Goal: Complete application form

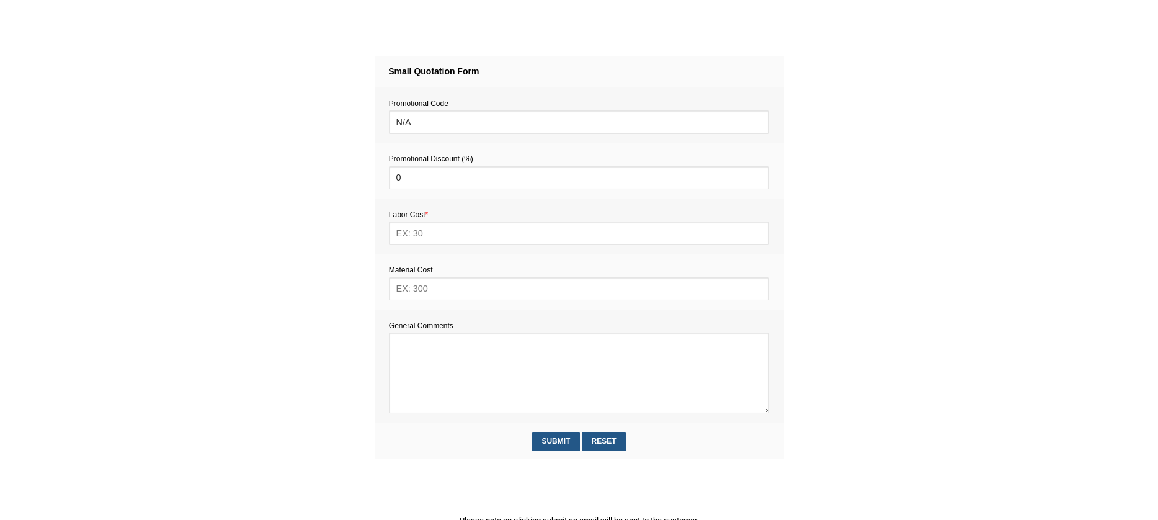
scroll to position [513, 0]
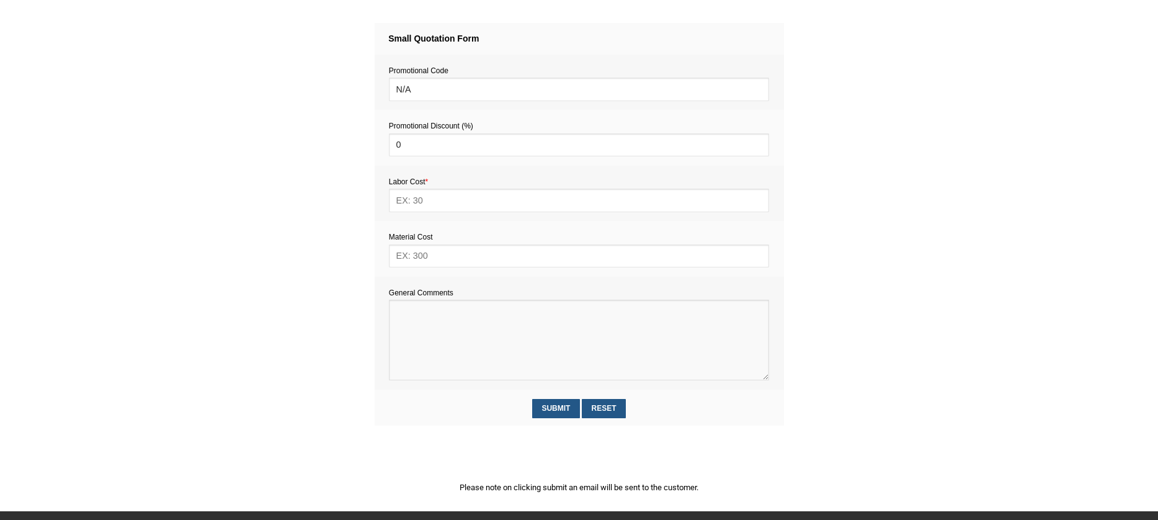
click at [432, 337] on textarea at bounding box center [579, 340] width 380 height 81
paste textarea "Remove hinges from cupboard Install curtain rods Secure small wall shelves"
click at [409, 321] on textarea at bounding box center [579, 340] width 380 height 81
click at [406, 317] on textarea at bounding box center [579, 340] width 380 height 81
paste textarea "Estimate provision for a professional handyman (service call out and labour) to…"
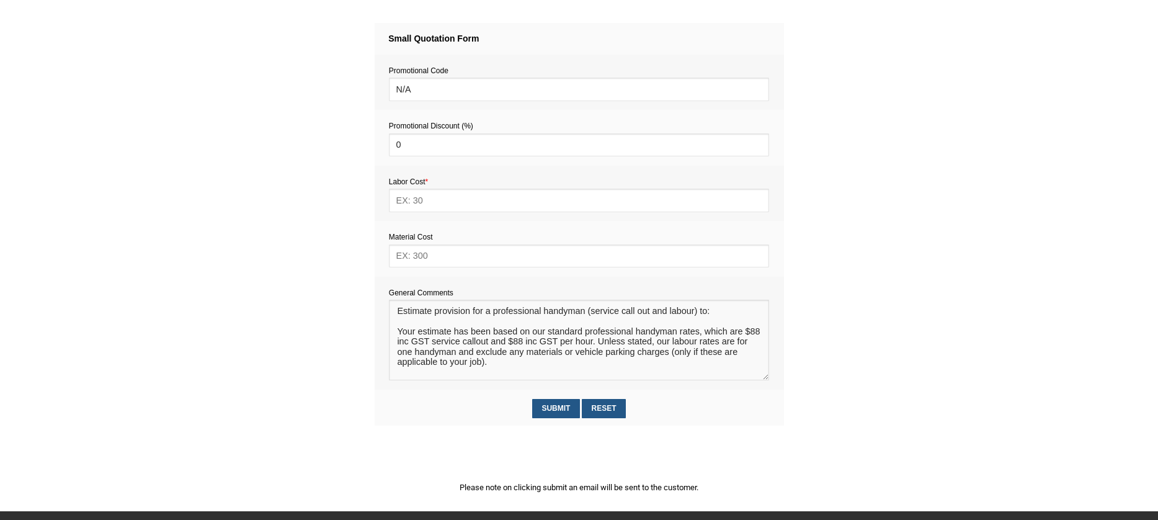
scroll to position [18, 0]
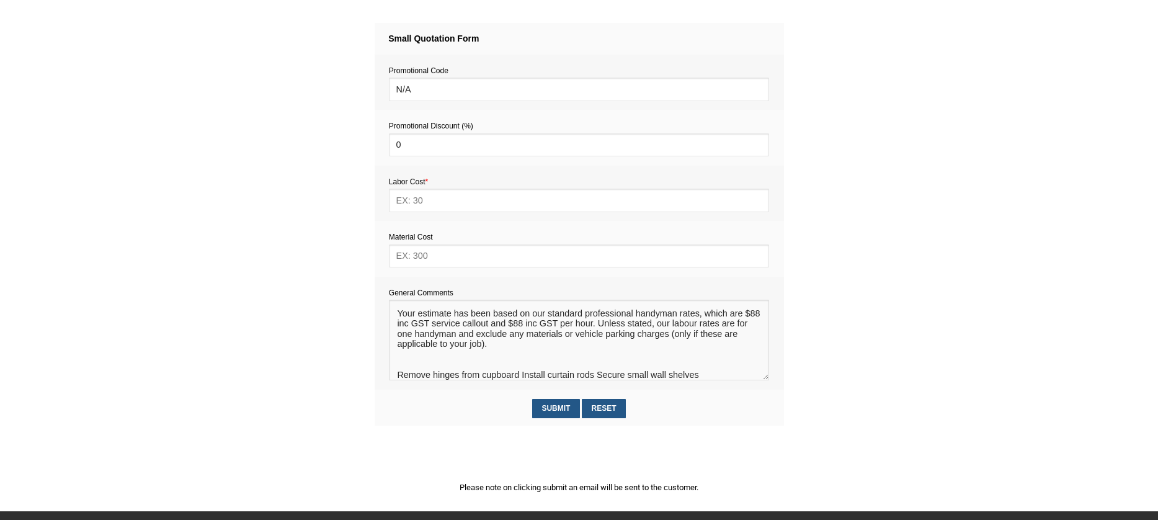
drag, startPoint x: 398, startPoint y: 374, endPoint x: 712, endPoint y: 383, distance: 314.1
click at [712, 383] on td "General Comments" at bounding box center [580, 333] width 410 height 113
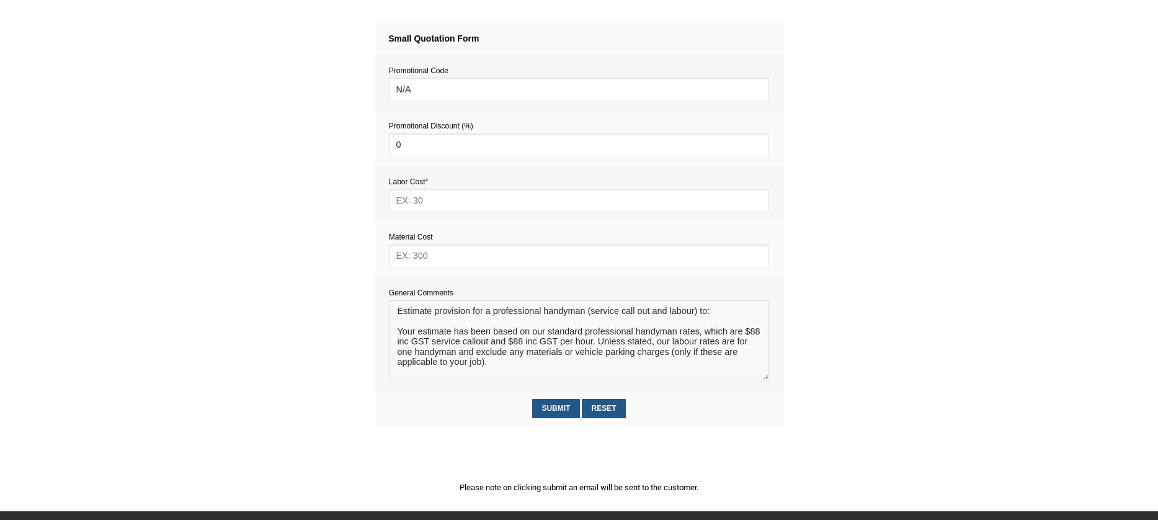
scroll to position [0, 0]
click at [431, 323] on textarea at bounding box center [579, 340] width 380 height 81
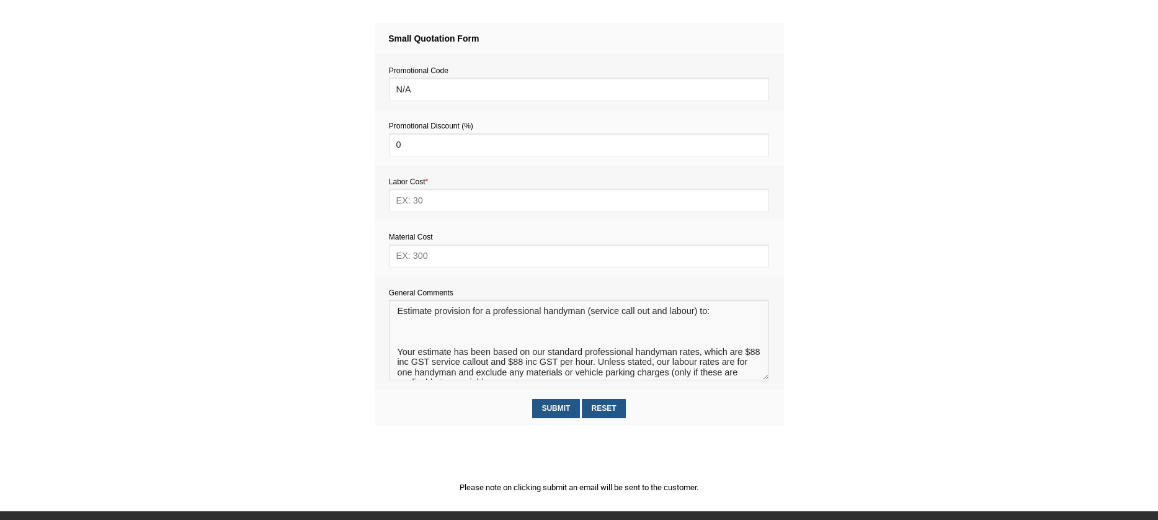
click at [400, 330] on textarea at bounding box center [579, 340] width 380 height 81
paste textarea "Remove hinges from cupboard Install curtain rods Secure small wall shelves"
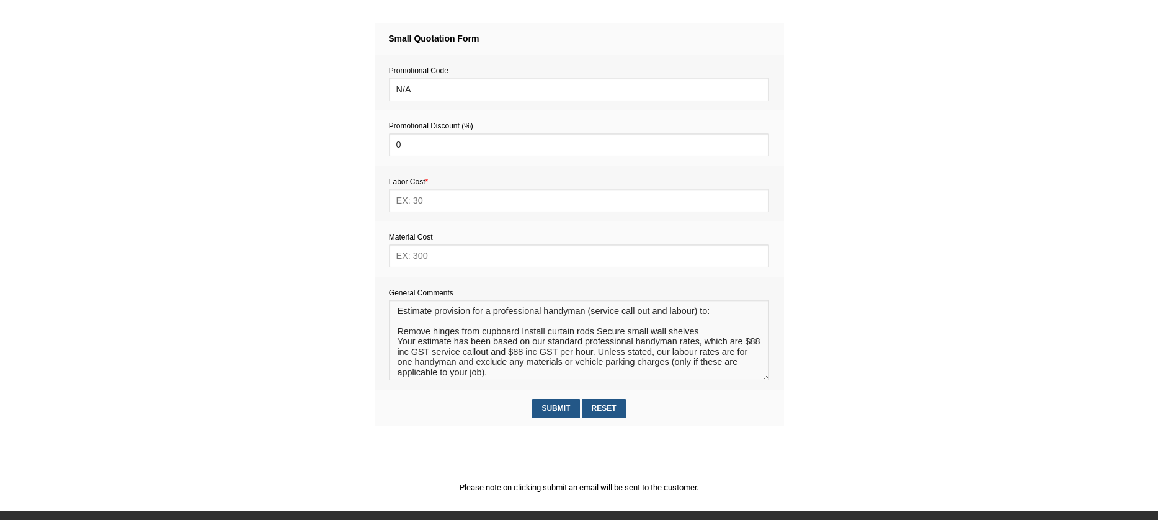
click at [400, 333] on textarea at bounding box center [579, 340] width 380 height 81
click at [717, 334] on textarea at bounding box center [579, 340] width 380 height 81
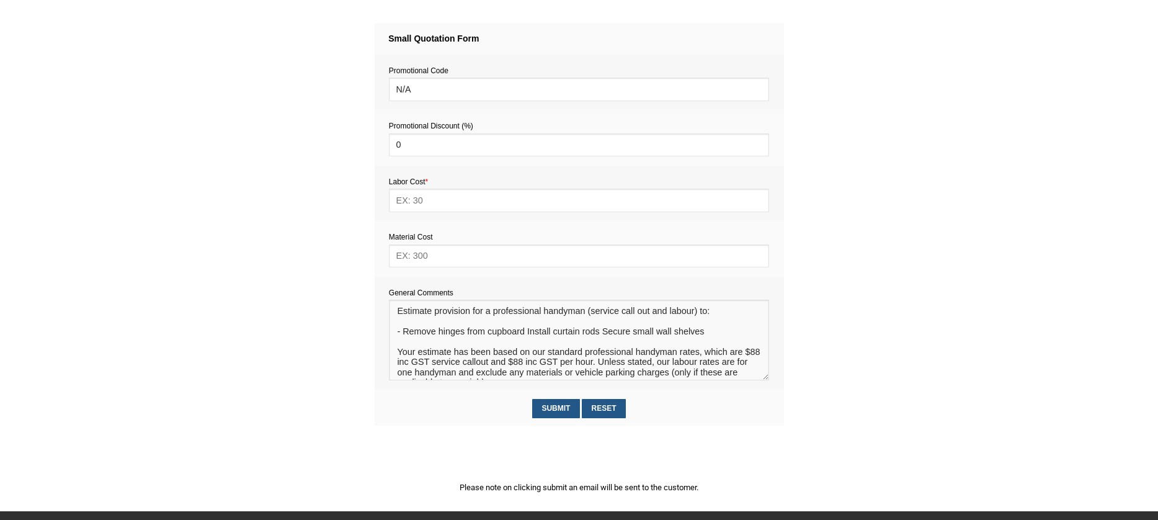
click at [526, 336] on textarea at bounding box center [579, 340] width 380 height 81
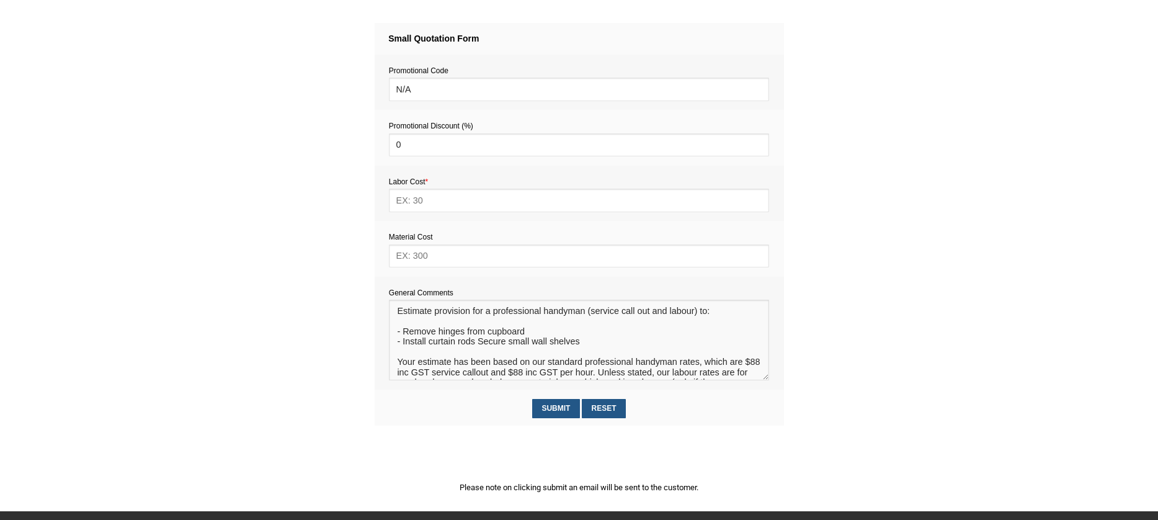
click at [478, 344] on textarea at bounding box center [579, 340] width 380 height 81
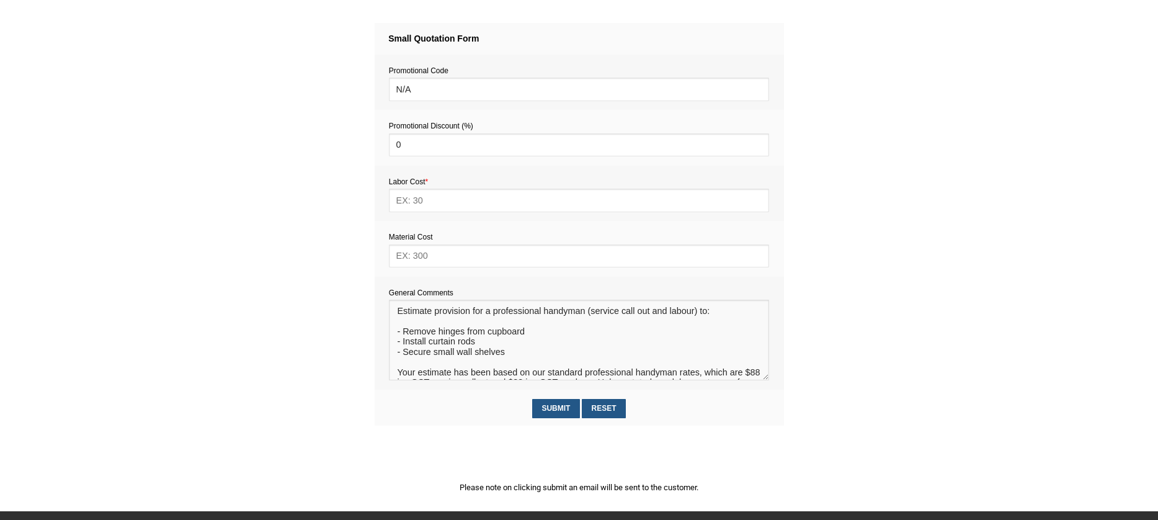
click at [513, 352] on textarea at bounding box center [579, 340] width 380 height 81
click at [487, 362] on textarea at bounding box center [579, 340] width 380 height 81
click at [499, 367] on textarea at bounding box center [579, 340] width 380 height 81
click at [491, 365] on textarea at bounding box center [579, 340] width 380 height 81
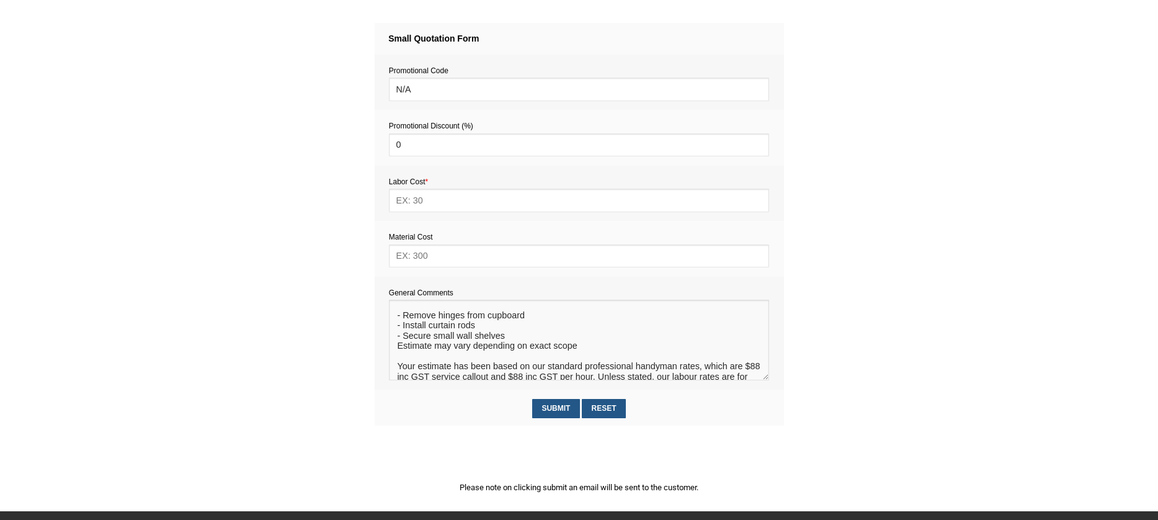
type textarea "Estimate provision for a professional handyman (service call out and labour) to…"
click at [440, 257] on input "text" at bounding box center [579, 255] width 380 height 23
type input "20"
click at [421, 202] on input "text" at bounding box center [579, 200] width 380 height 23
click at [414, 191] on input "text" at bounding box center [579, 200] width 380 height 23
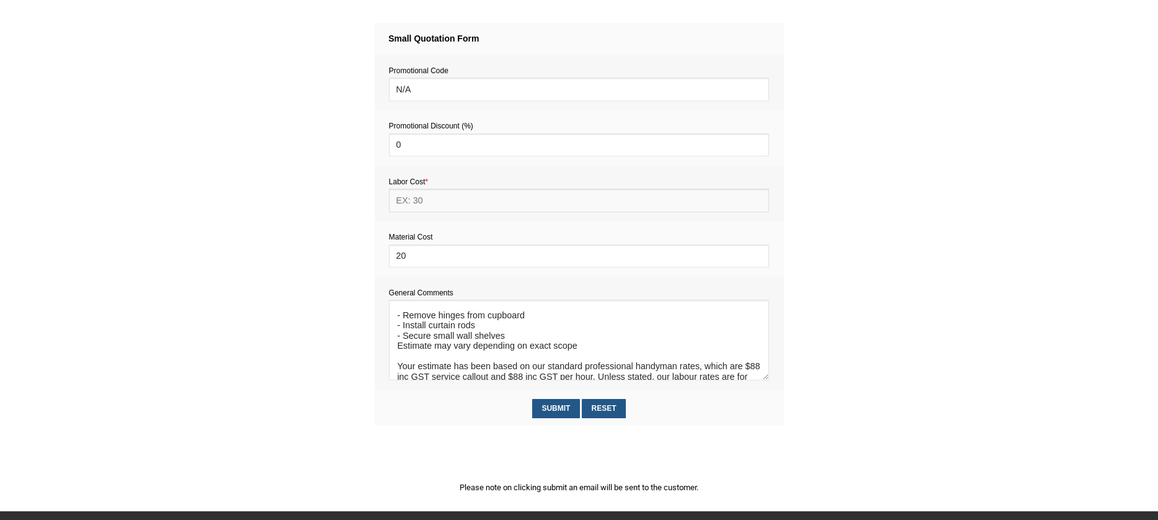
click at [410, 197] on input "text" at bounding box center [579, 200] width 380 height 23
click at [413, 202] on input "text" at bounding box center [579, 200] width 380 height 23
type input "308"
click at [555, 413] on input "Submit" at bounding box center [556, 408] width 48 height 19
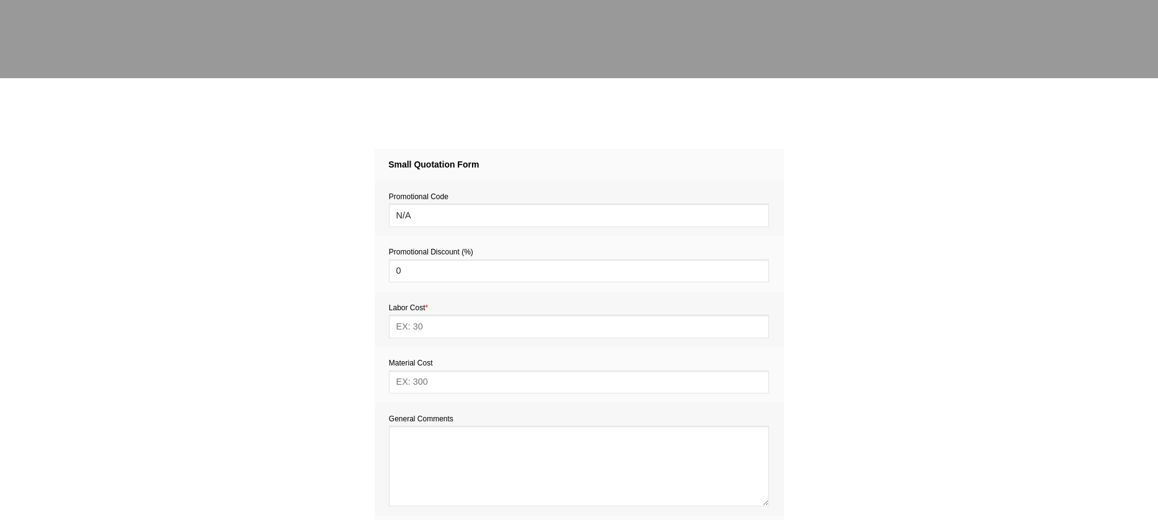
scroll to position [413, 0]
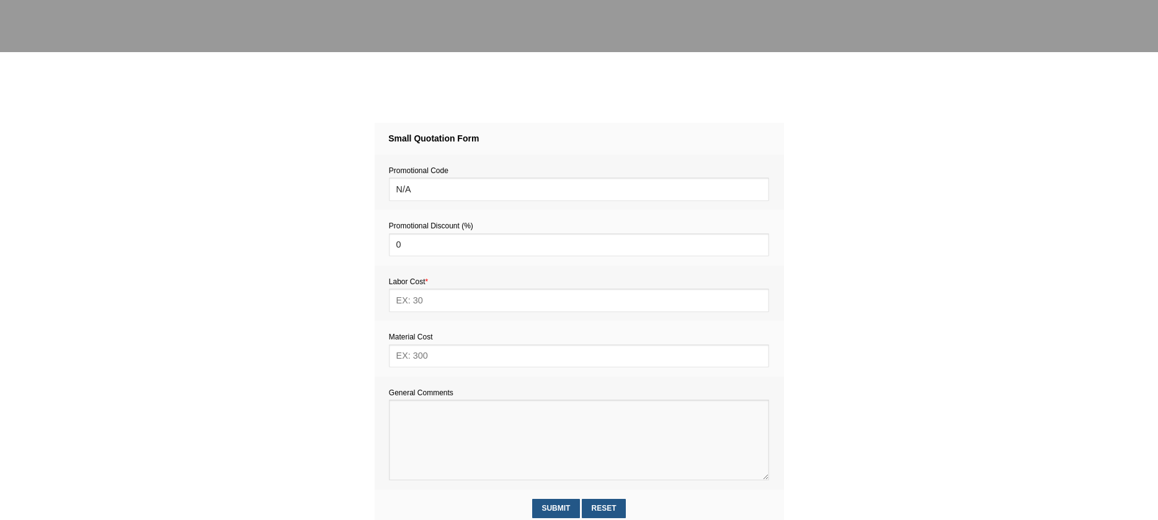
click at [424, 435] on textarea at bounding box center [579, 440] width 380 height 81
paste textarea "Estimate provision for a professional handyman (service call out and labour) to…"
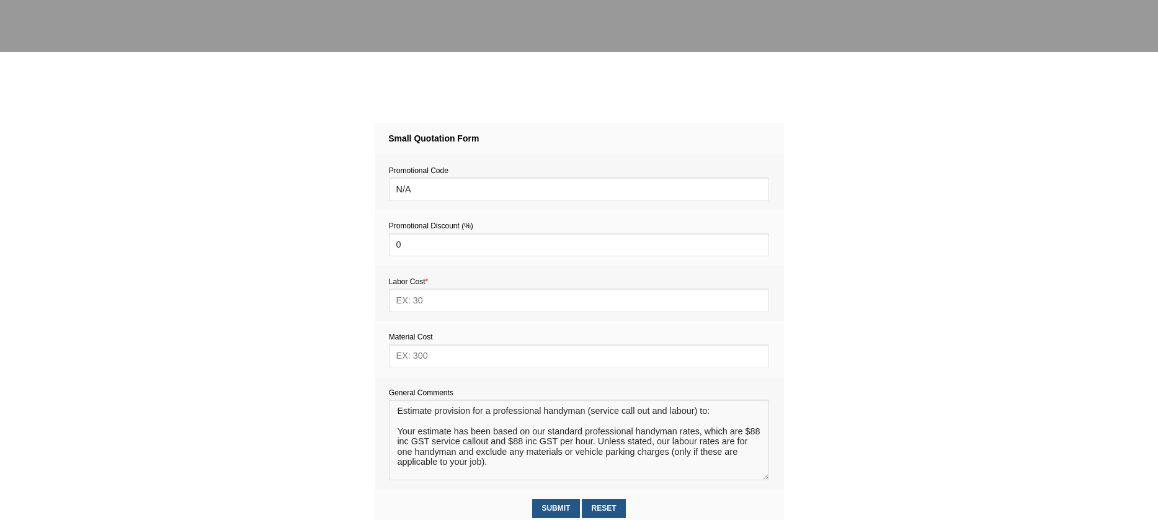
click at [410, 423] on textarea at bounding box center [579, 440] width 380 height 81
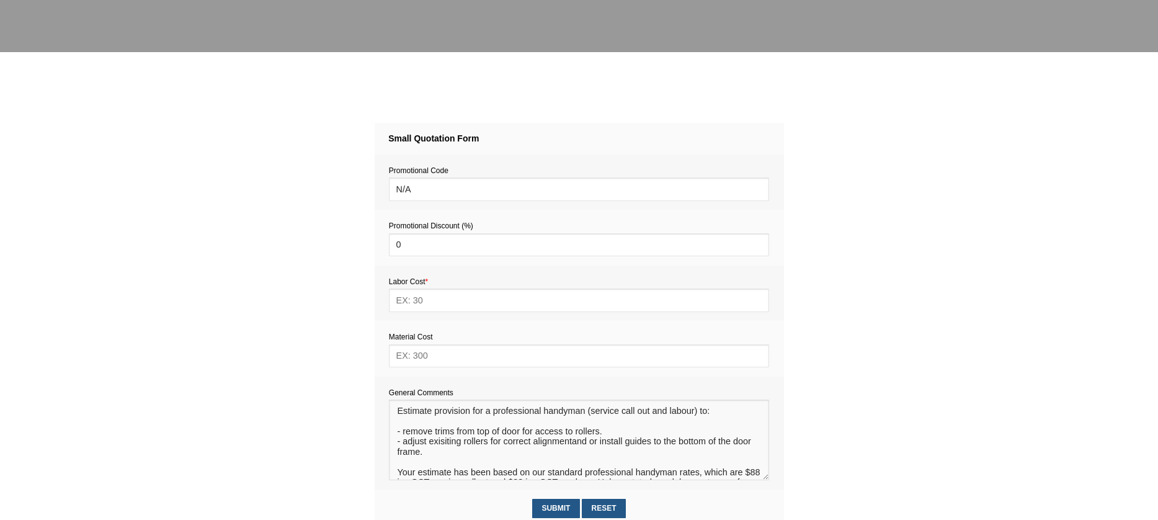
click at [548, 445] on textarea at bounding box center [579, 440] width 380 height 81
click at [552, 445] on textarea at bounding box center [579, 440] width 380 height 81
click at [571, 445] on textarea at bounding box center [579, 440] width 380 height 81
type textarea "Estimate provision for a professional handyman (service call out and labour) to…"
click at [426, 358] on input "text" at bounding box center [579, 355] width 380 height 23
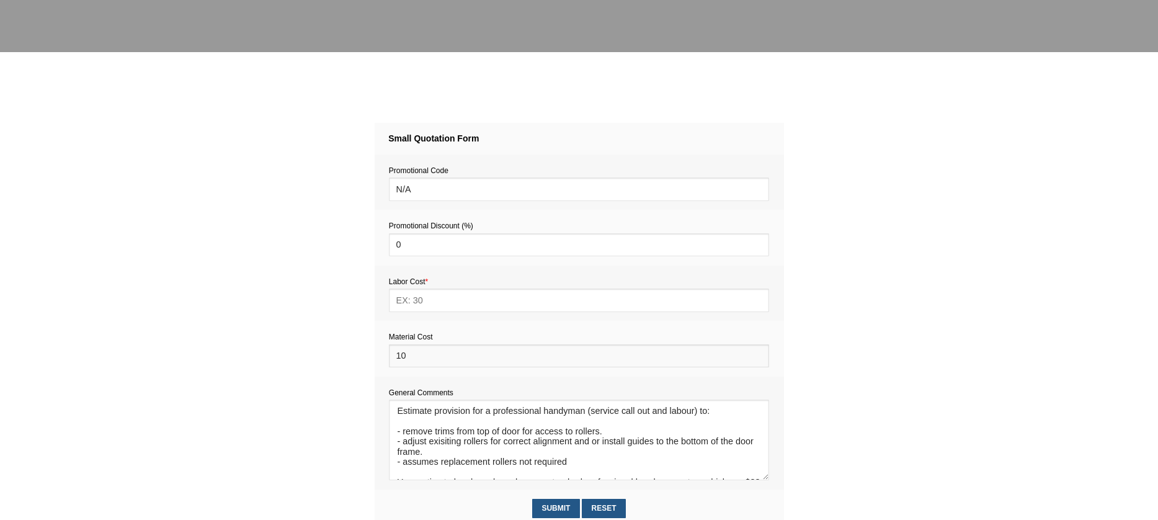
type input "10"
click at [423, 302] on input "text" at bounding box center [579, 300] width 380 height 23
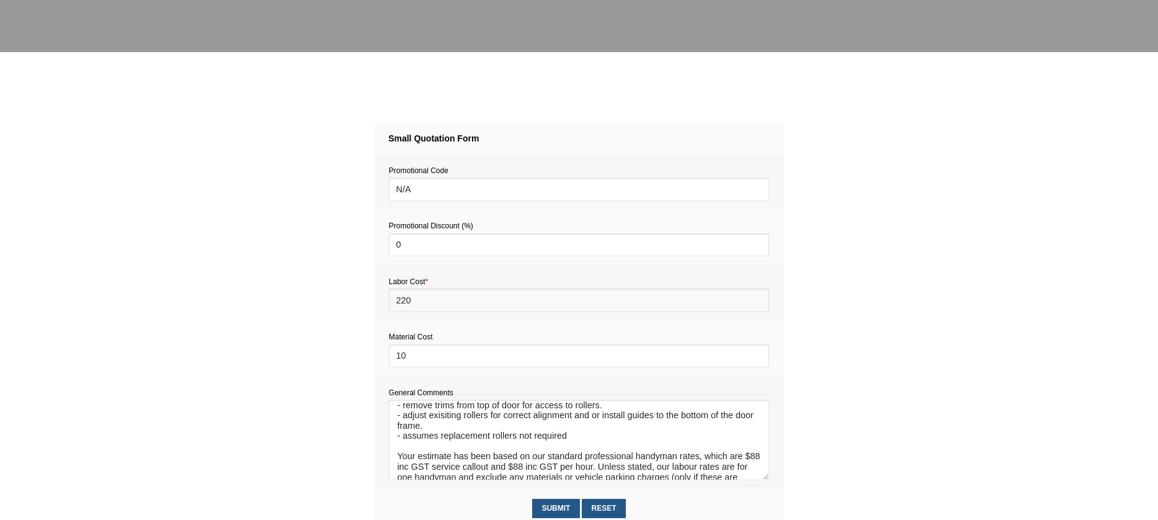
scroll to position [49, 0]
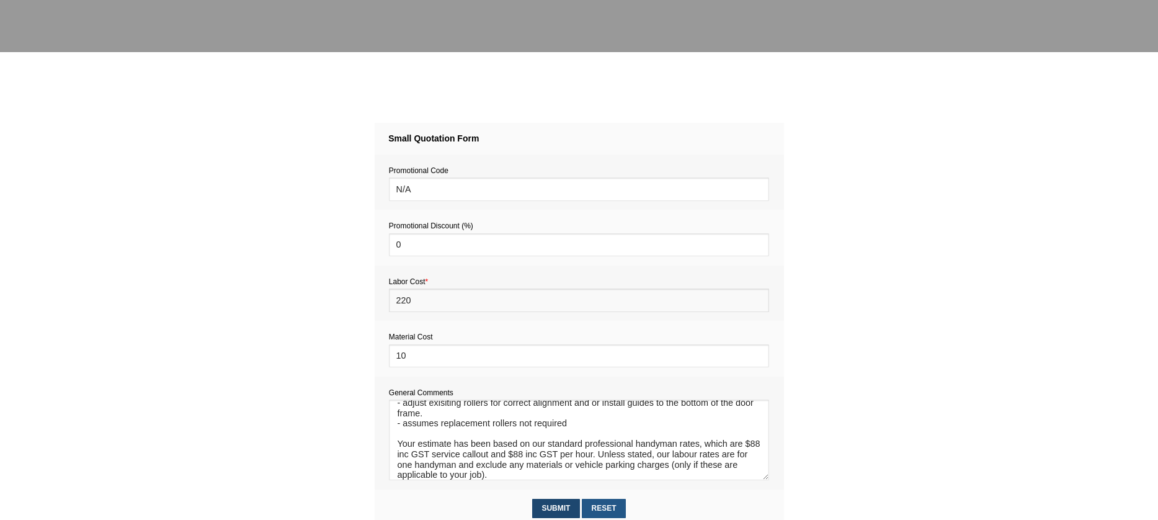
type input "220"
click at [563, 504] on input "Submit" at bounding box center [556, 508] width 48 height 19
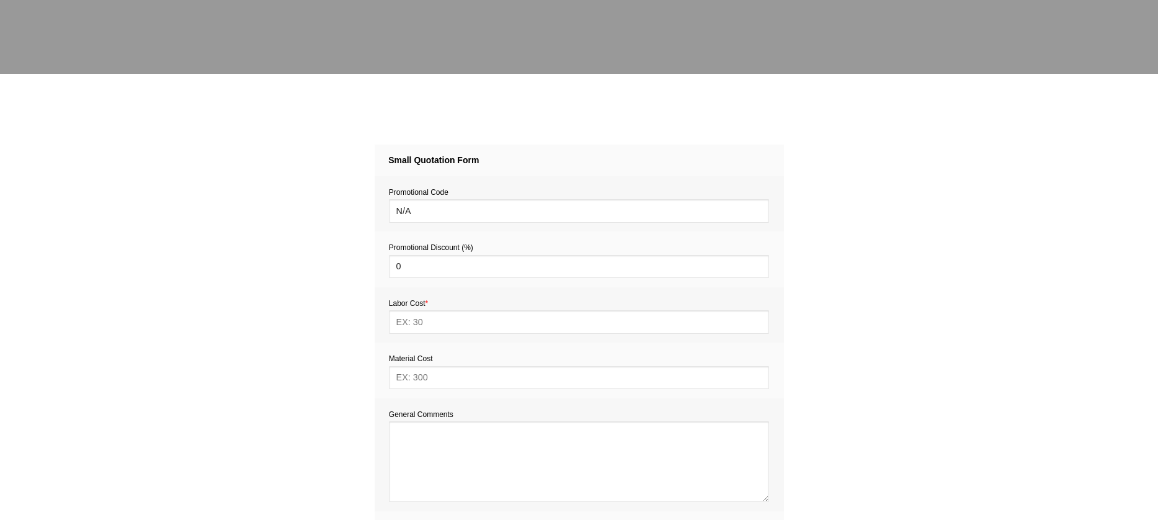
scroll to position [436, 0]
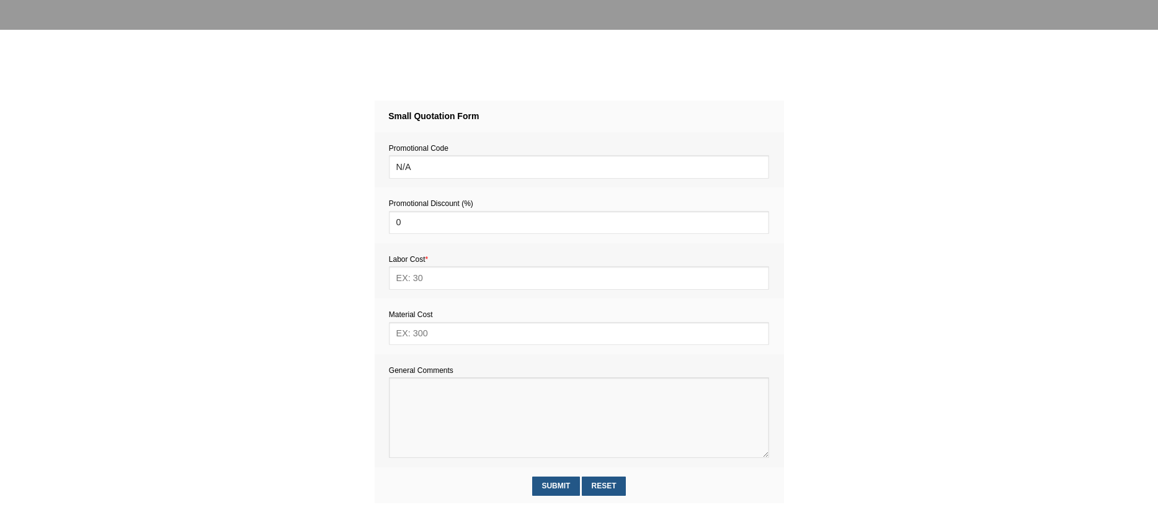
paste textarea "We need two TV mounts and 6 shelves with brackets installed in our apartment. A…"
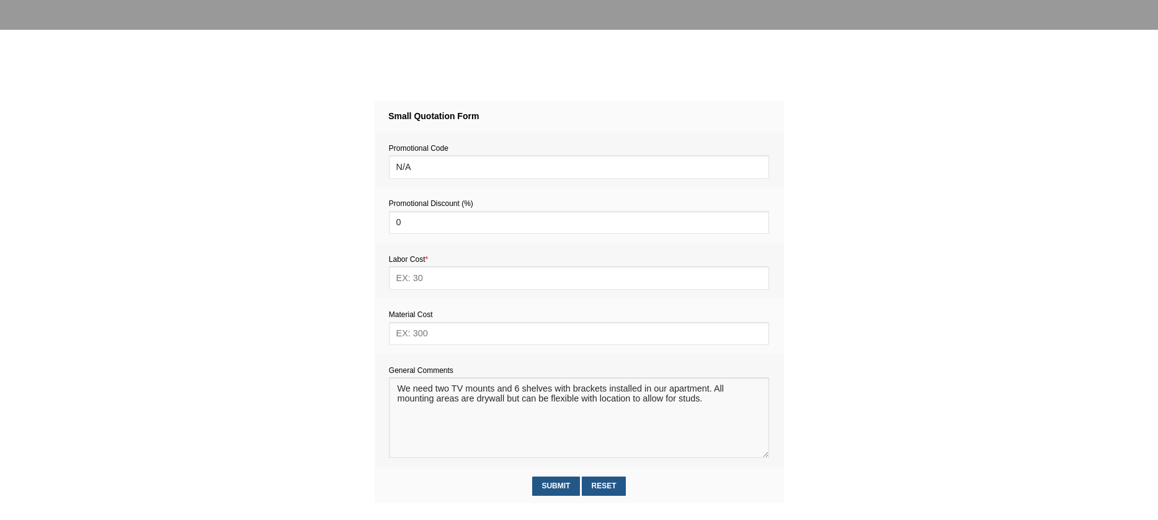
paste textarea "Estimate provision for a professional handyman (service call out and labour) to…"
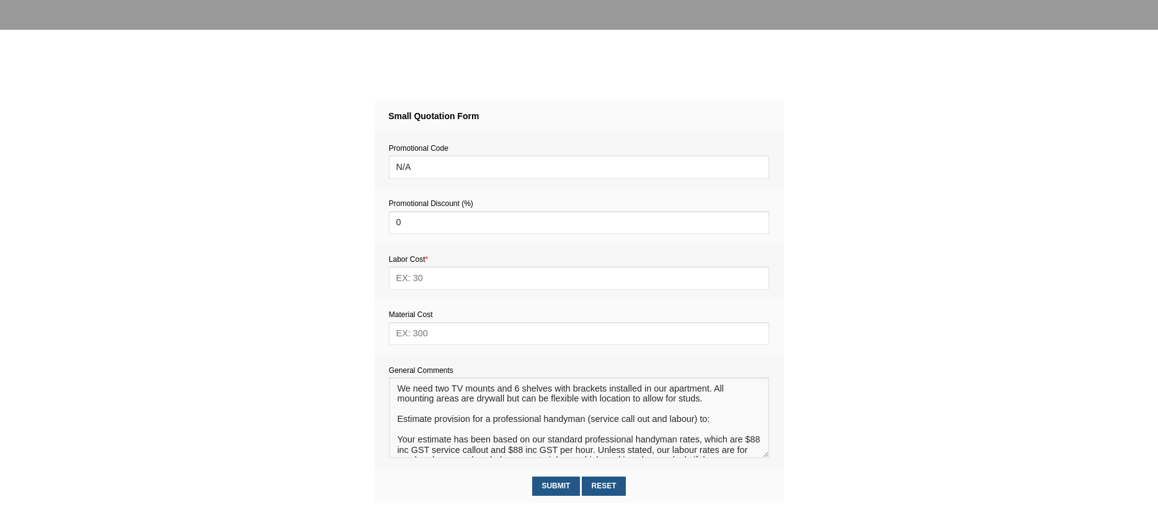
click at [401, 431] on textarea at bounding box center [579, 417] width 380 height 81
drag, startPoint x: 401, startPoint y: 431, endPoint x: 396, endPoint y: 420, distance: 12.0
click at [396, 419] on textarea at bounding box center [579, 417] width 380 height 81
click at [396, 388] on textarea at bounding box center [579, 417] width 380 height 81
paste textarea "Estimate provision for a professional handyman (service call out and labour) to:"
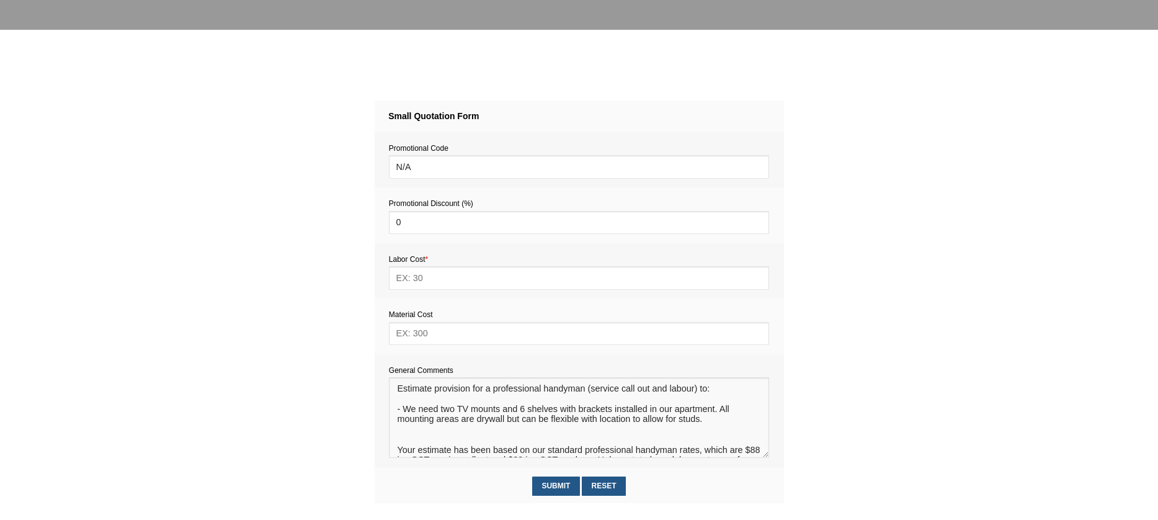
click at [708, 427] on textarea at bounding box center [579, 417] width 380 height 81
click at [485, 433] on textarea at bounding box center [579, 417] width 380 height 81
click at [615, 432] on textarea at bounding box center [579, 417] width 380 height 81
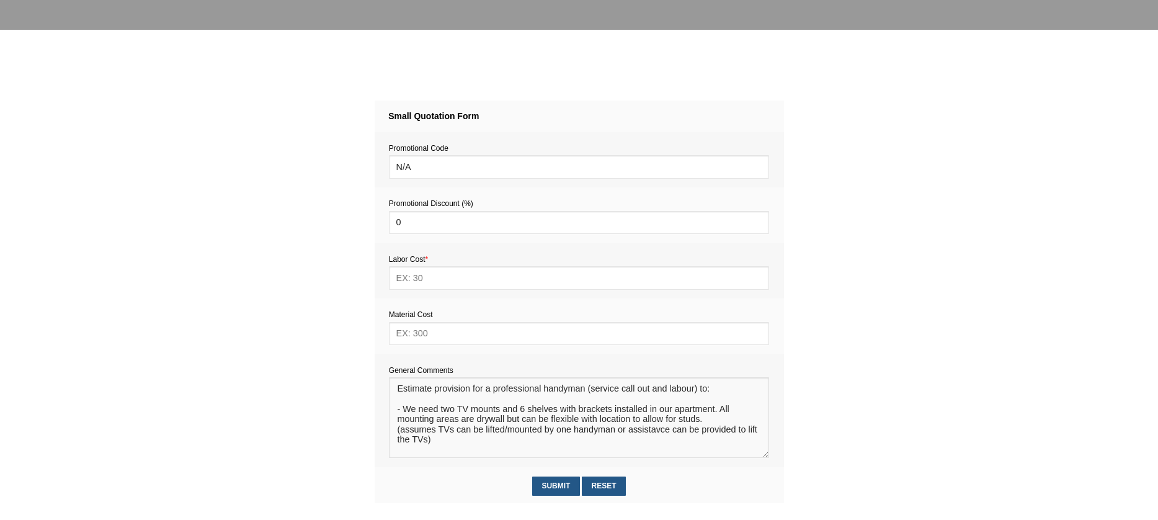
click at [645, 433] on textarea at bounding box center [579, 417] width 380 height 81
type textarea "Estimate provision for a professional handyman (service call out and labour) to…"
click at [424, 337] on input "text" at bounding box center [579, 333] width 380 height 23
click at [666, 447] on textarea at bounding box center [579, 417] width 380 height 81
click at [416, 336] on input "text" at bounding box center [579, 333] width 380 height 23
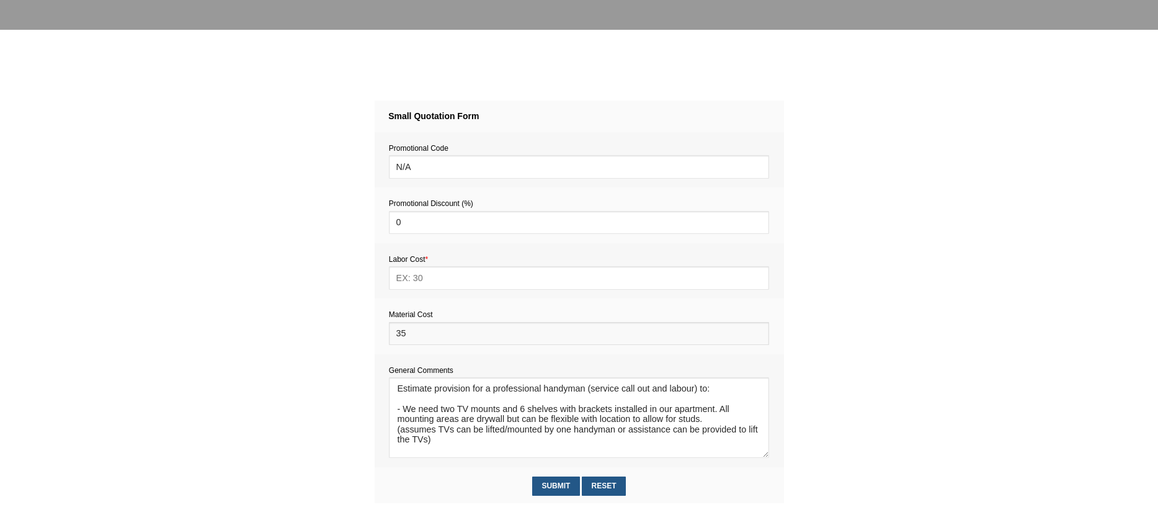
type input "35"
click at [408, 279] on input "text" at bounding box center [579, 277] width 380 height 23
type input "440"
click at [551, 487] on input "Submit" at bounding box center [556, 486] width 48 height 19
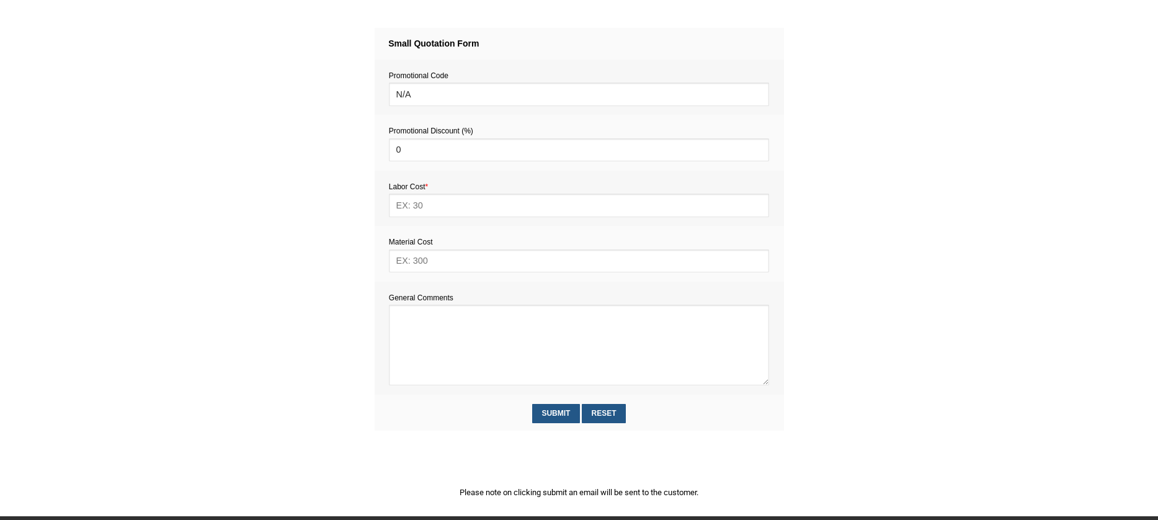
scroll to position [581, 0]
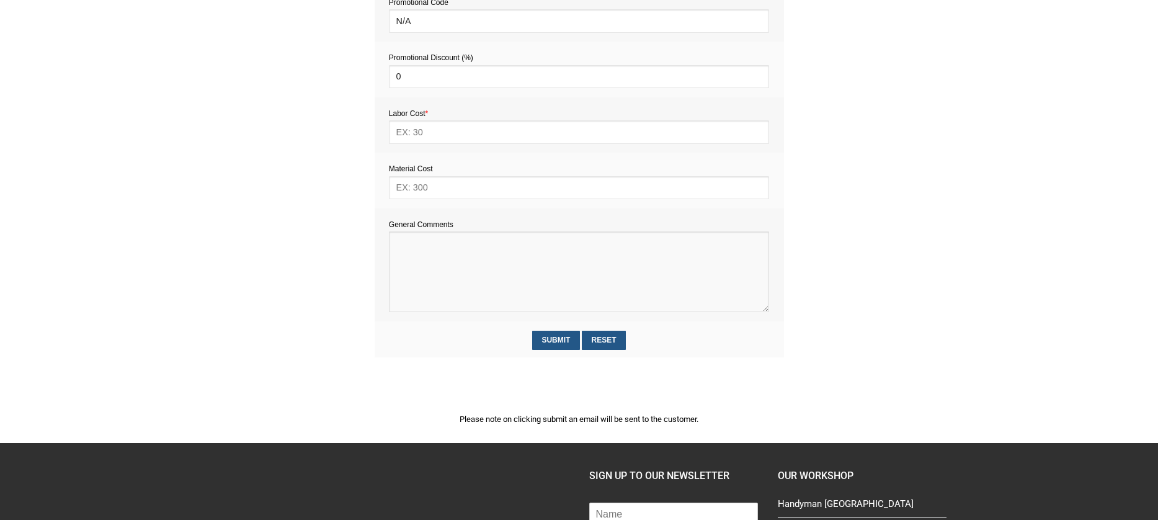
paste textarea "putting screws into wall for a dog door"
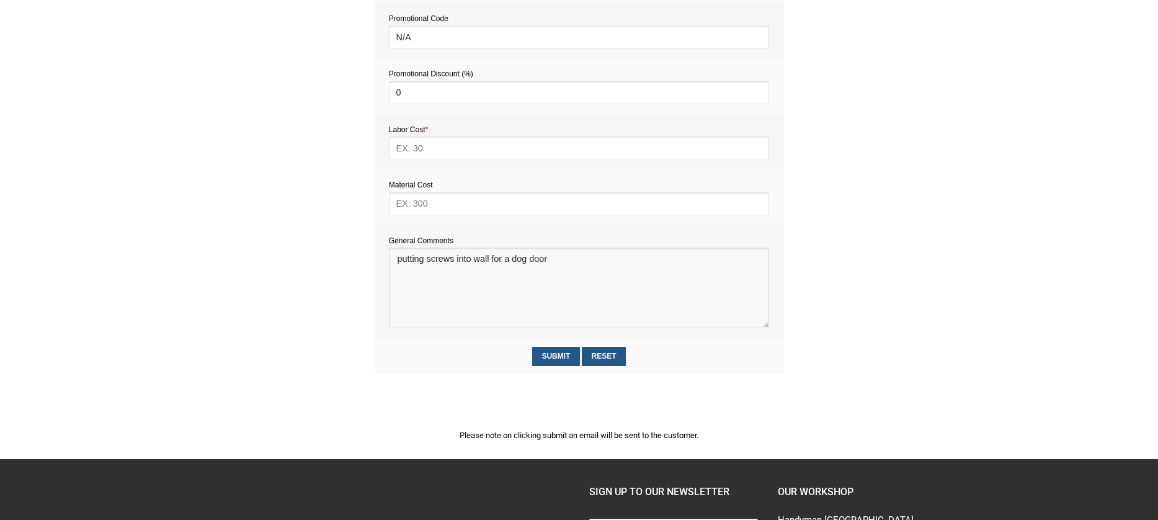
scroll to position [564, 0]
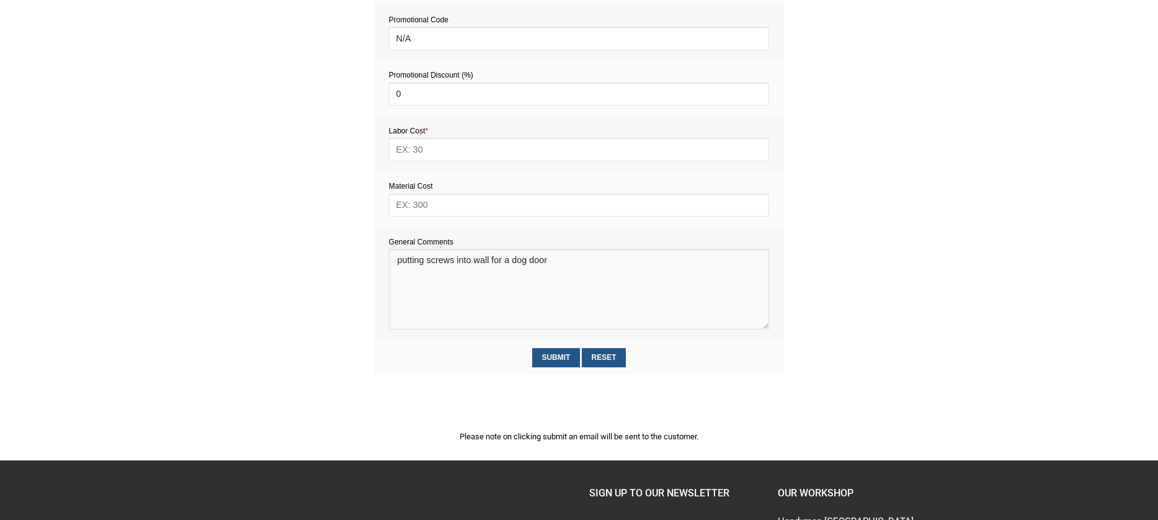
click at [399, 261] on textarea at bounding box center [579, 289] width 380 height 81
click at [448, 274] on textarea at bounding box center [579, 289] width 380 height 81
paste textarea "Estimate provision for a professional handyman (service call out and labour) to…"
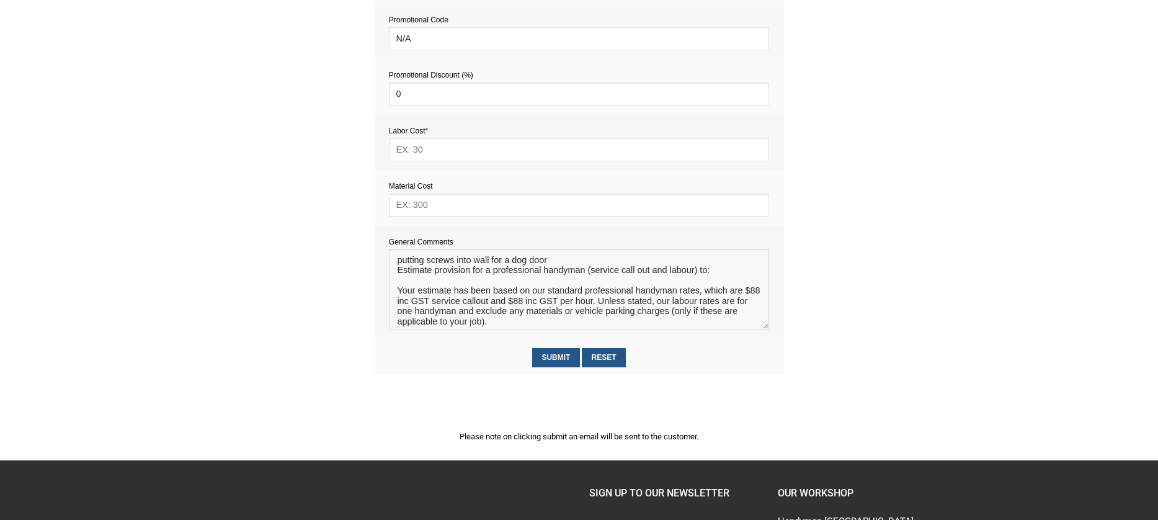
drag, startPoint x: 425, startPoint y: 299, endPoint x: 395, endPoint y: 278, distance: 37.0
click at [395, 278] on textarea at bounding box center [579, 289] width 380 height 81
click at [403, 273] on textarea at bounding box center [579, 289] width 380 height 81
drag, startPoint x: 405, startPoint y: 285, endPoint x: 392, endPoint y: 268, distance: 21.2
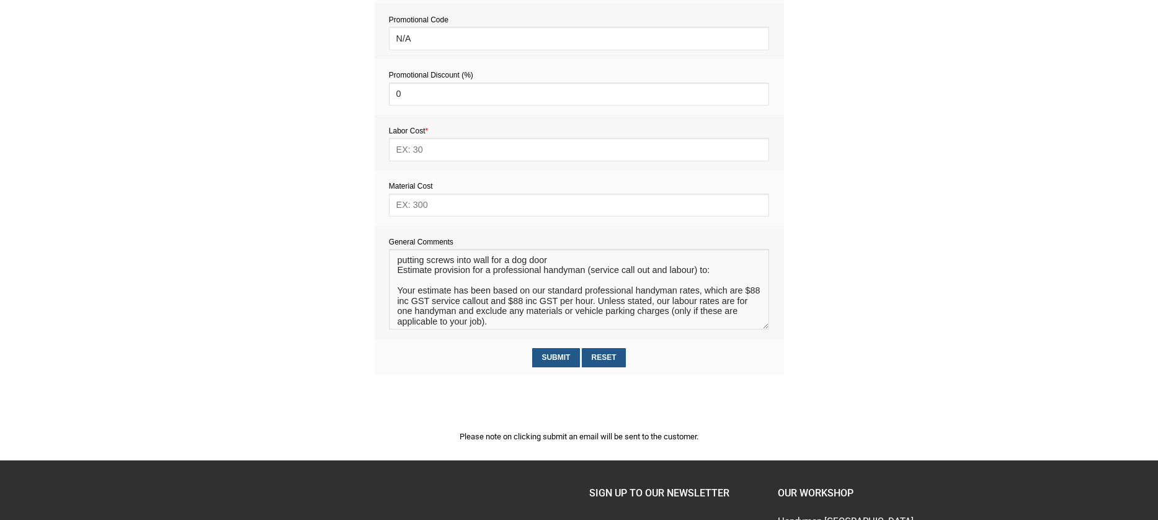
click at [387, 268] on td "General Comments" at bounding box center [580, 282] width 410 height 113
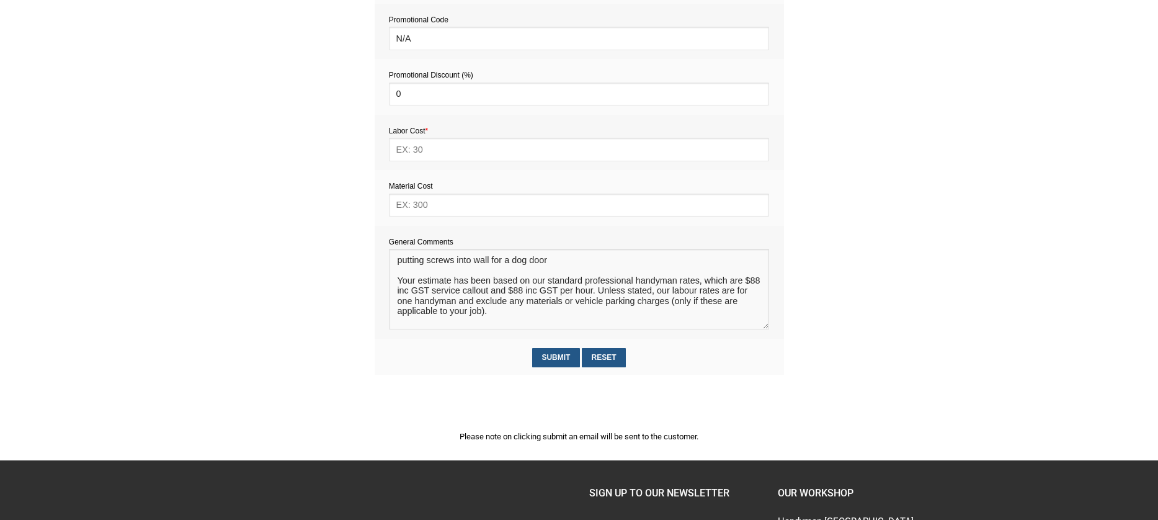
click at [400, 263] on textarea at bounding box center [579, 289] width 380 height 81
click at [395, 262] on textarea at bounding box center [579, 289] width 380 height 81
click at [398, 257] on textarea at bounding box center [579, 289] width 380 height 81
paste textarea "Estimate provision for a professional handyman (service call out and labour) to:"
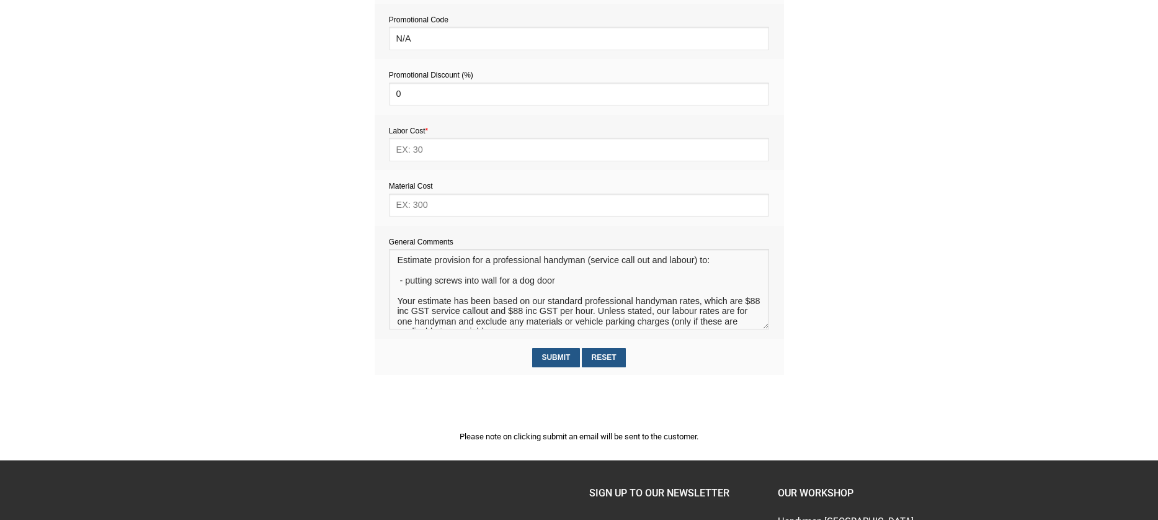
type textarea "Estimate provision for a professional handyman (service call out and labour) to…"
click at [437, 207] on input "text" at bounding box center [579, 205] width 380 height 23
type input "5"
click at [432, 145] on input "text" at bounding box center [579, 149] width 380 height 23
type input "176"
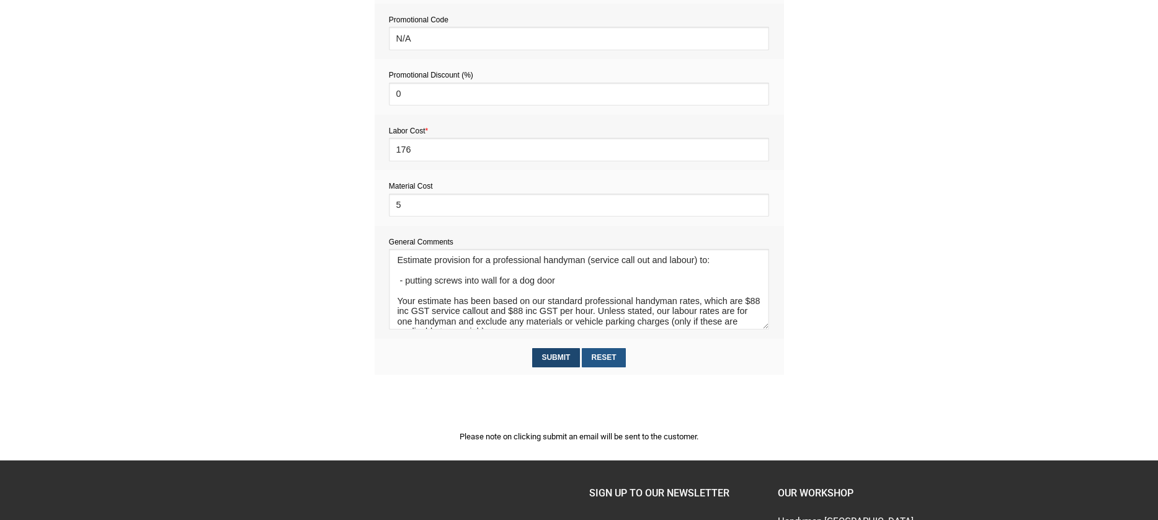
click at [550, 356] on input "Submit" at bounding box center [556, 357] width 48 height 19
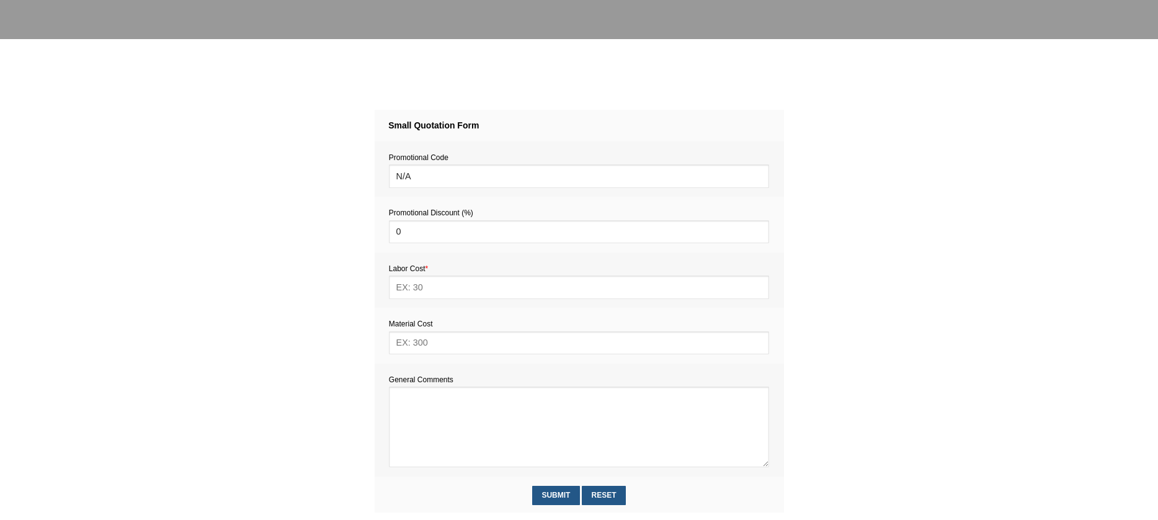
scroll to position [440, 0]
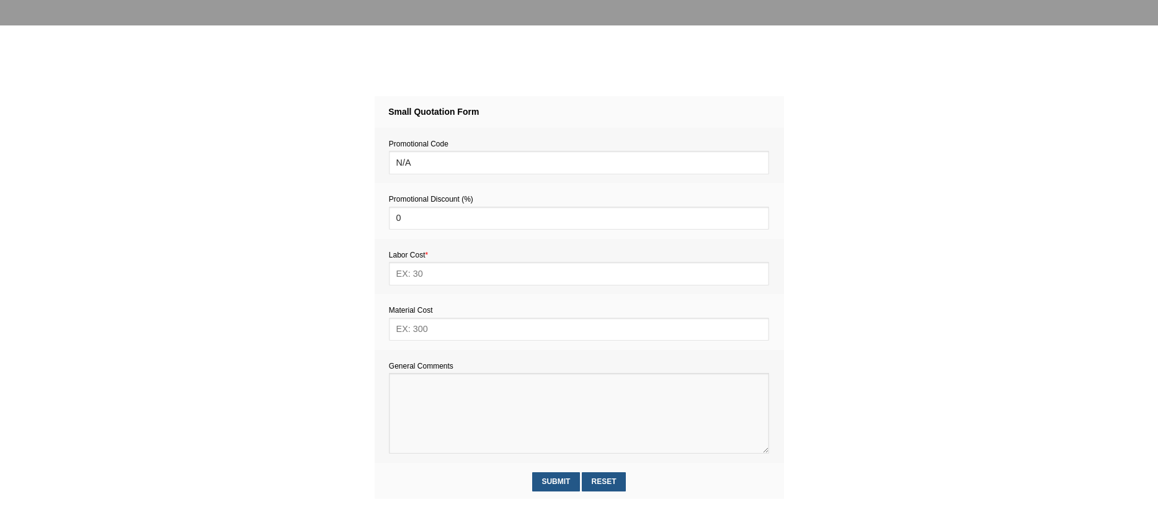
click at [413, 397] on textarea at bounding box center [579, 413] width 380 height 81
paste textarea "Estimate provision for a professional handyman (service call out and labour) to:"
click at [402, 398] on textarea at bounding box center [579, 413] width 380 height 81
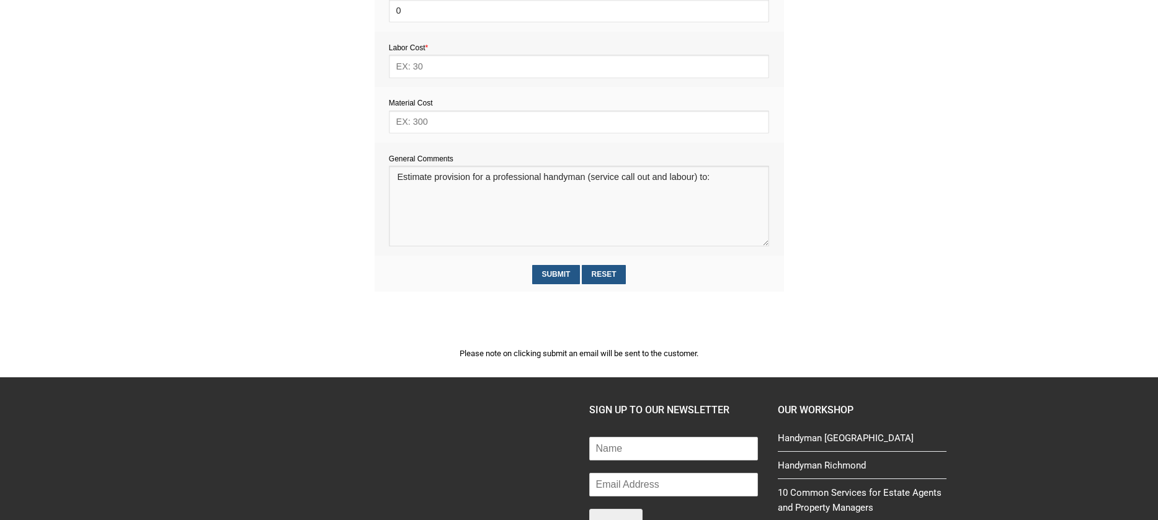
scroll to position [666, 0]
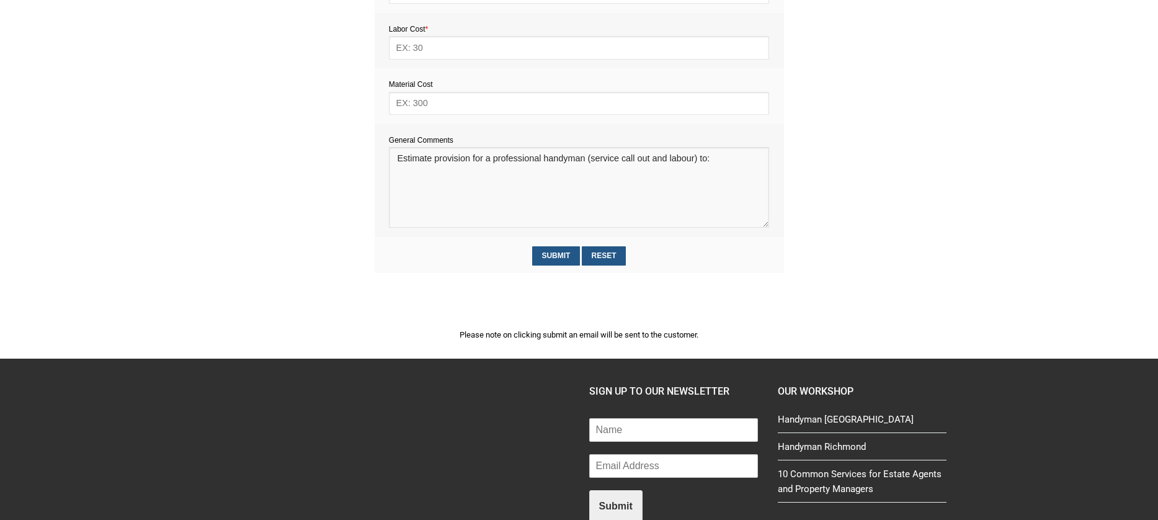
click at [426, 194] on textarea at bounding box center [579, 187] width 380 height 81
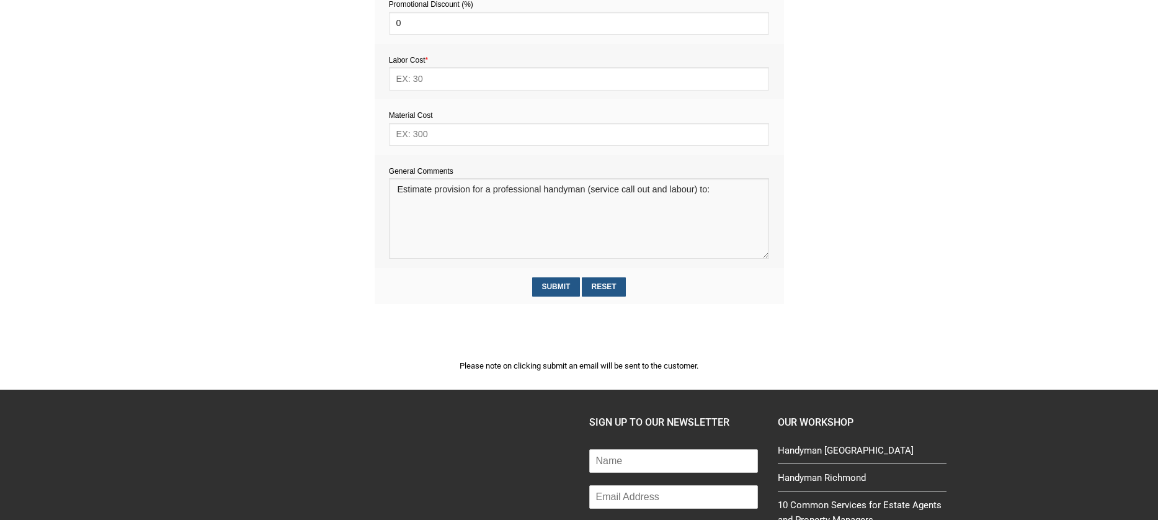
scroll to position [627, 0]
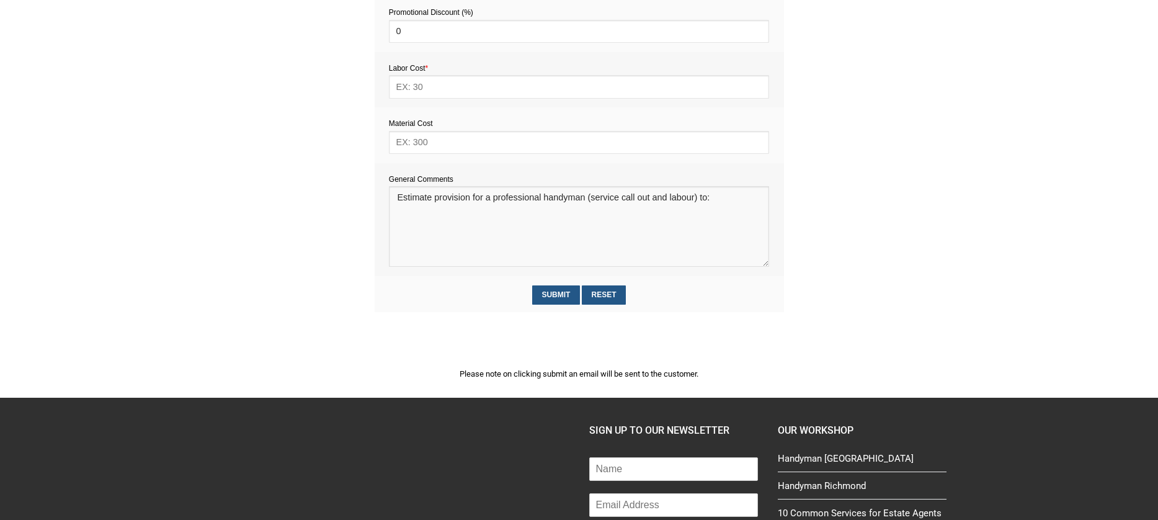
click at [418, 230] on textarea at bounding box center [579, 226] width 380 height 81
paste textarea "Your estimate has been based on our standard professional handyman rates, which…"
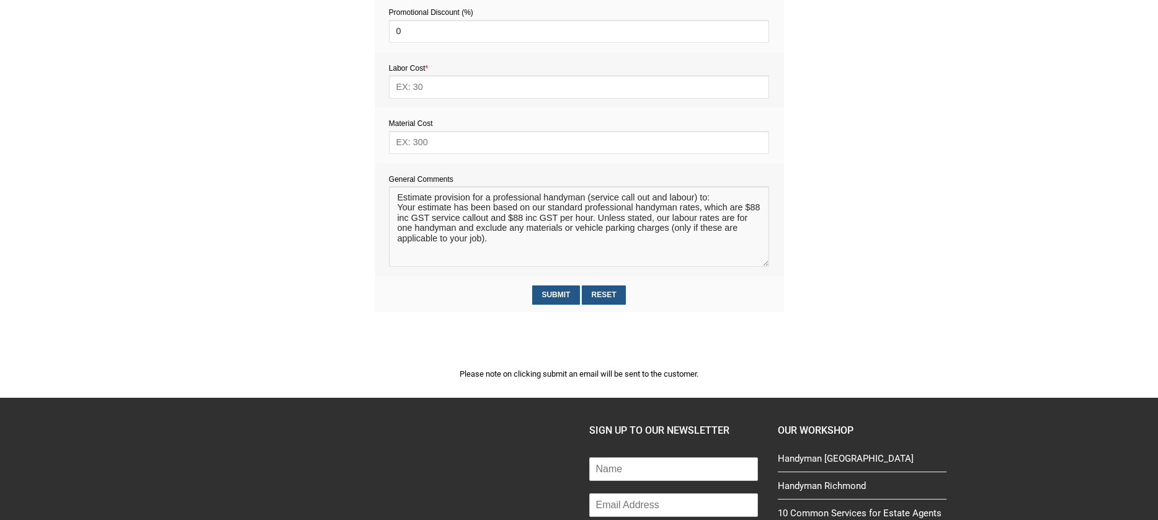
click at [395, 208] on textarea at bounding box center [579, 226] width 380 height 81
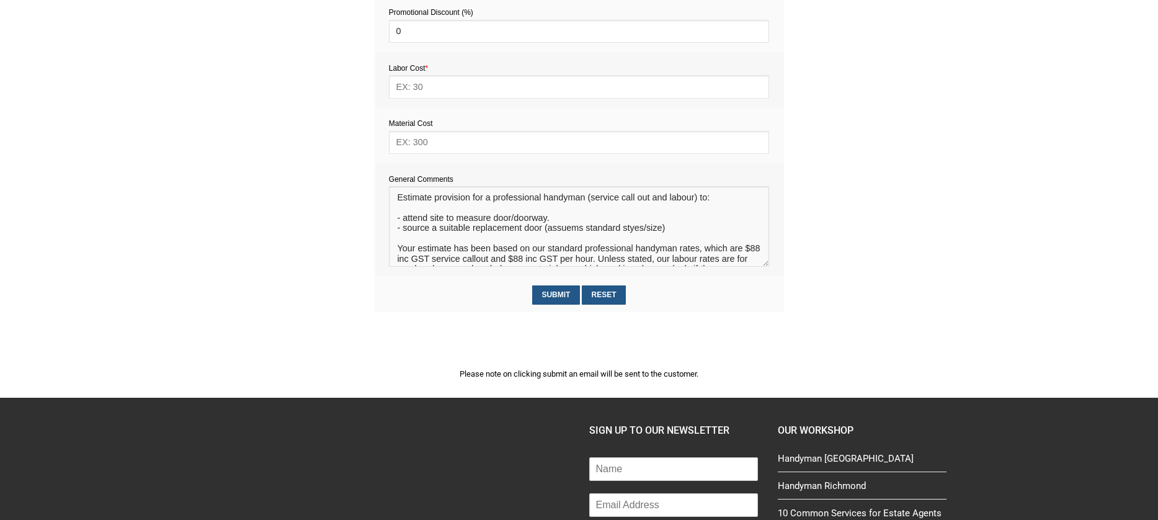
click at [571, 233] on textarea at bounding box center [579, 226] width 380 height 81
click at [676, 230] on textarea at bounding box center [579, 226] width 380 height 81
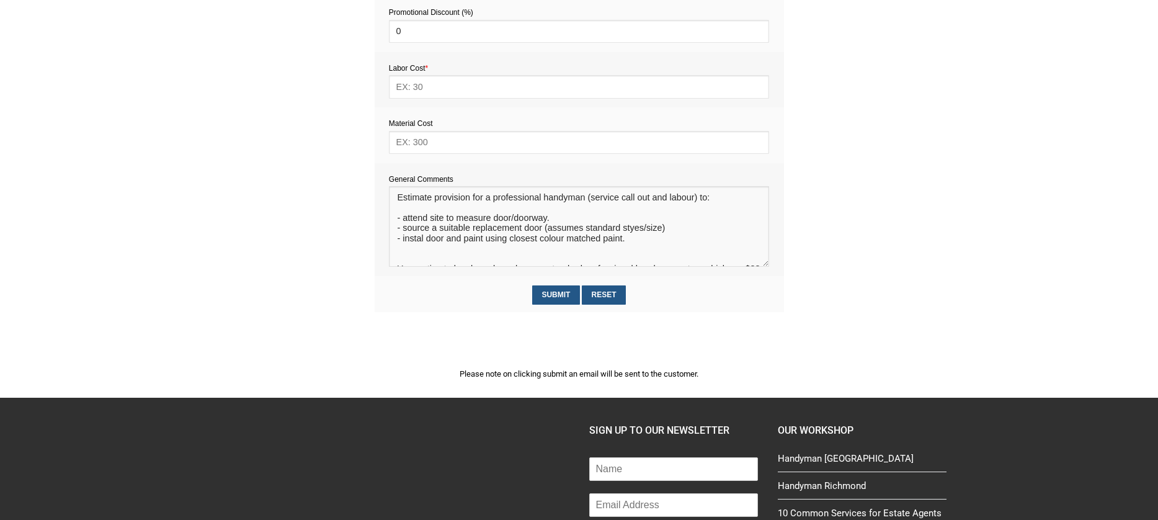
click at [425, 241] on textarea at bounding box center [579, 226] width 380 height 81
type textarea "Estimate provision for a professional handyman (service call out and labour) to…"
click at [423, 148] on input "text" at bounding box center [579, 142] width 380 height 23
type input "250"
click at [419, 85] on input "text" at bounding box center [579, 86] width 380 height 23
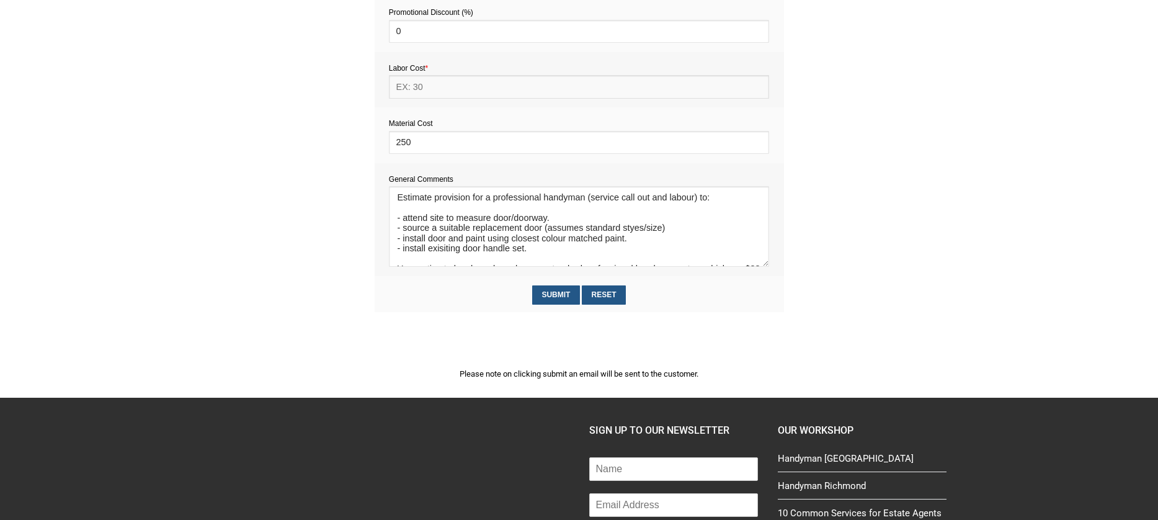
click at [418, 88] on input "text" at bounding box center [579, 86] width 380 height 23
type input "748"
click at [560, 293] on input "Submit" at bounding box center [556, 294] width 48 height 19
